Goal: Task Accomplishment & Management: Use online tool/utility

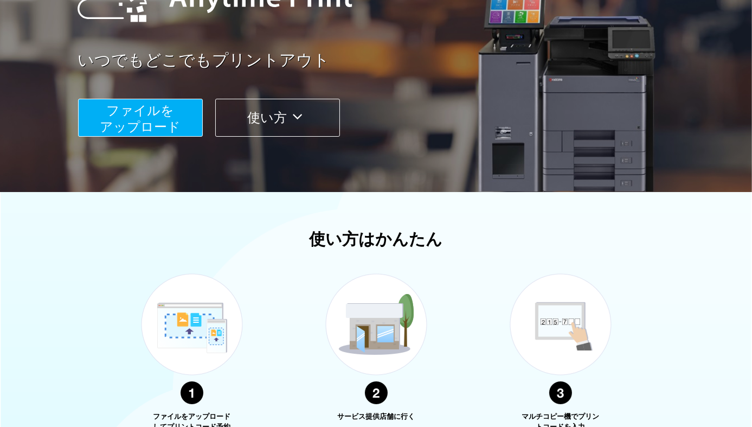
scroll to position [343, 0]
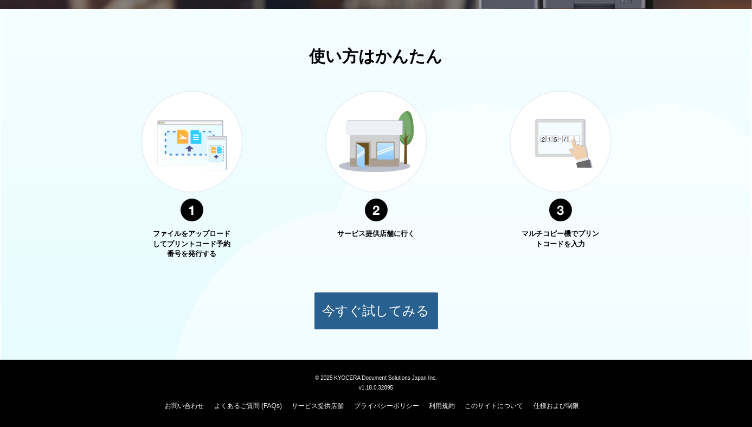
click at [347, 311] on button "今すぐ試してみる" at bounding box center [376, 311] width 125 height 38
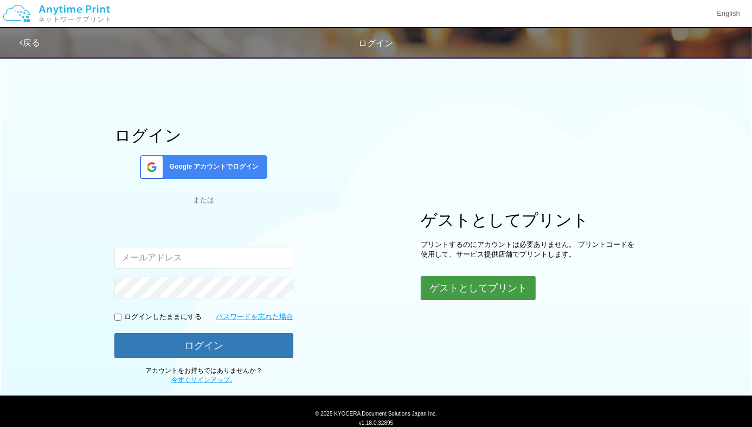
click at [447, 285] on button "ゲストとしてプリント" at bounding box center [478, 288] width 115 height 24
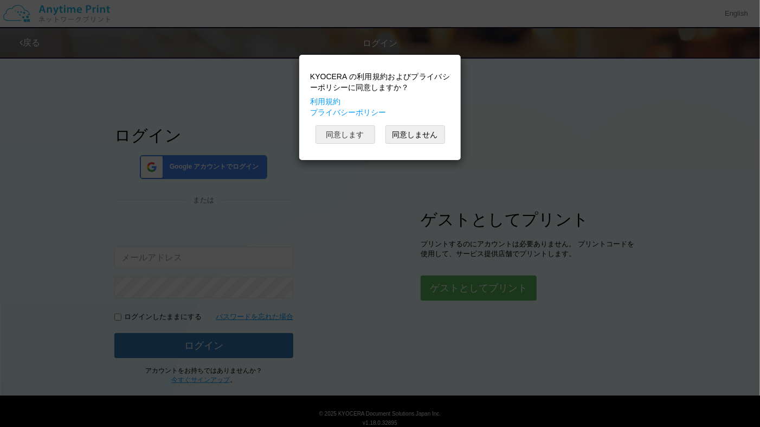
click at [366, 131] on button "同意します" at bounding box center [346, 134] width 60 height 18
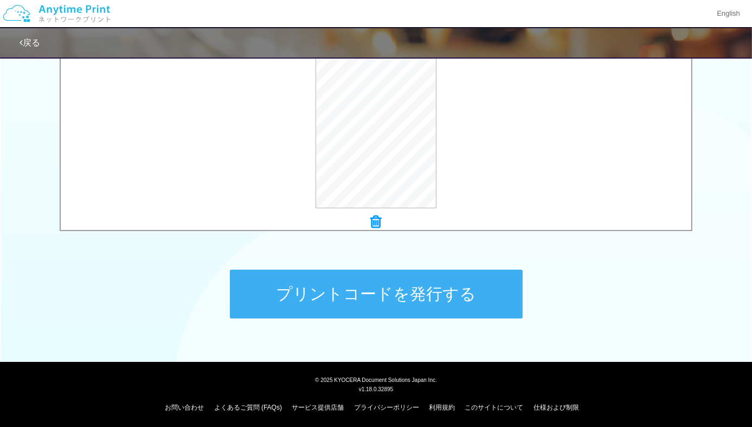
scroll to position [397, 0]
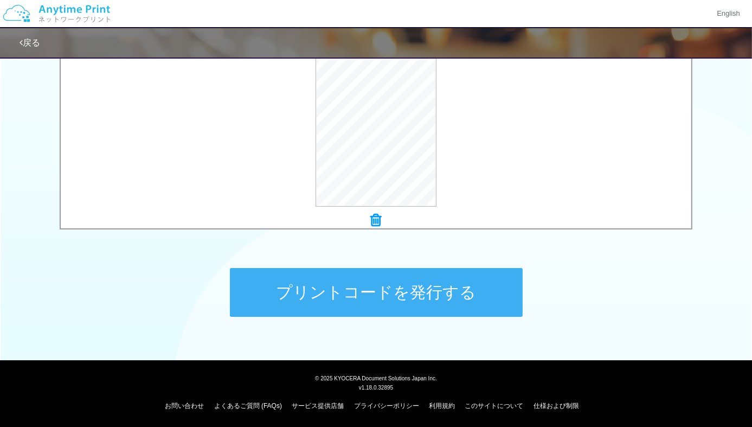
click at [406, 284] on button "プリントコードを発行する" at bounding box center [376, 292] width 293 height 49
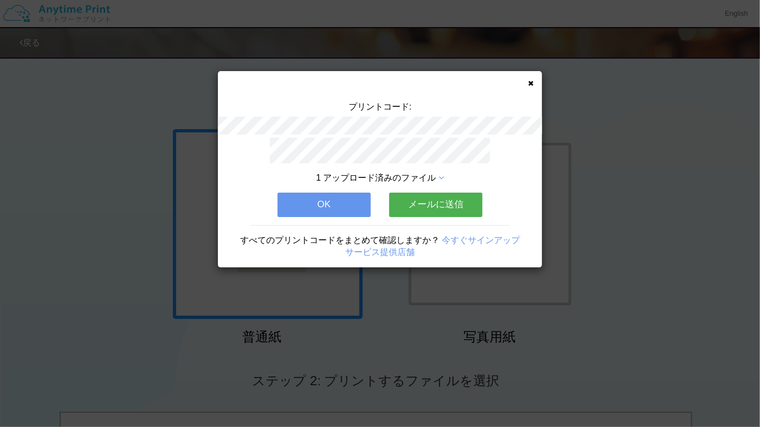
click at [440, 205] on button "メールに送信" at bounding box center [435, 204] width 93 height 24
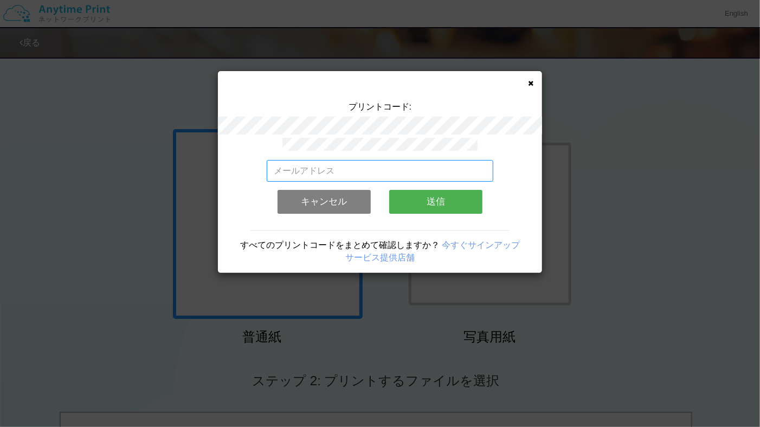
click at [403, 160] on input "email" at bounding box center [380, 171] width 227 height 22
type input "[EMAIL_ADDRESS][DOMAIN_NAME]"
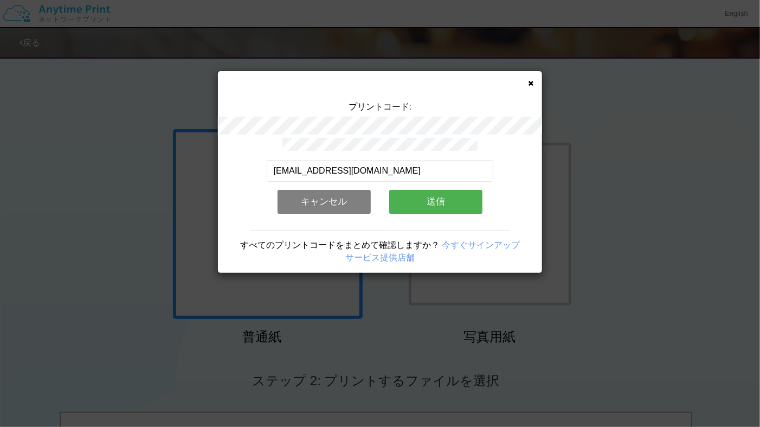
click at [412, 197] on button "送信" at bounding box center [435, 202] width 93 height 24
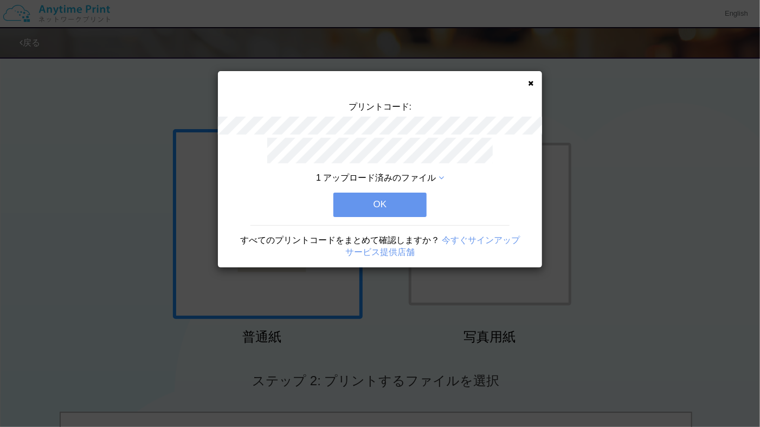
click at [410, 200] on button "OK" at bounding box center [379, 204] width 93 height 24
